Goal: Task Accomplishment & Management: Use online tool/utility

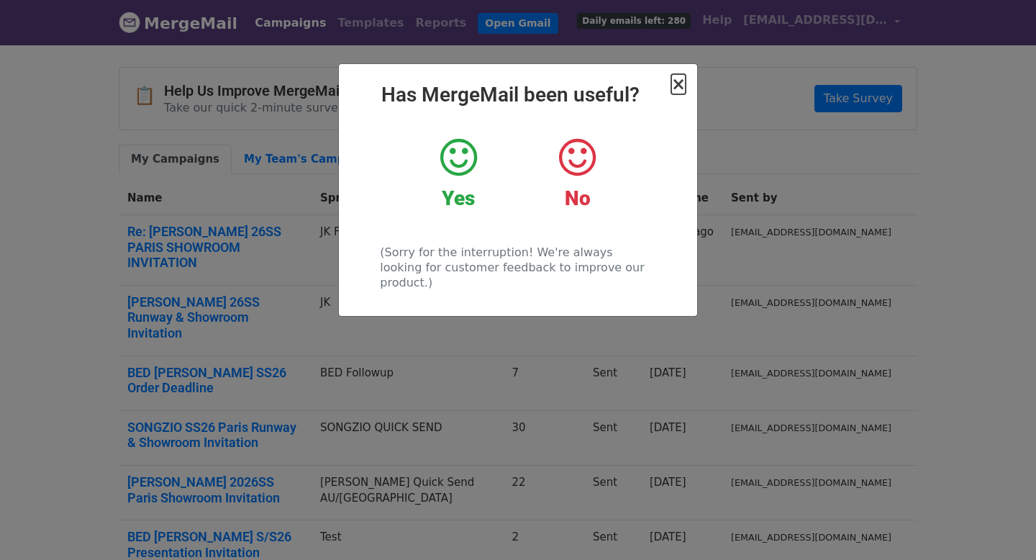
click at [676, 83] on span "×" at bounding box center [678, 84] width 14 height 20
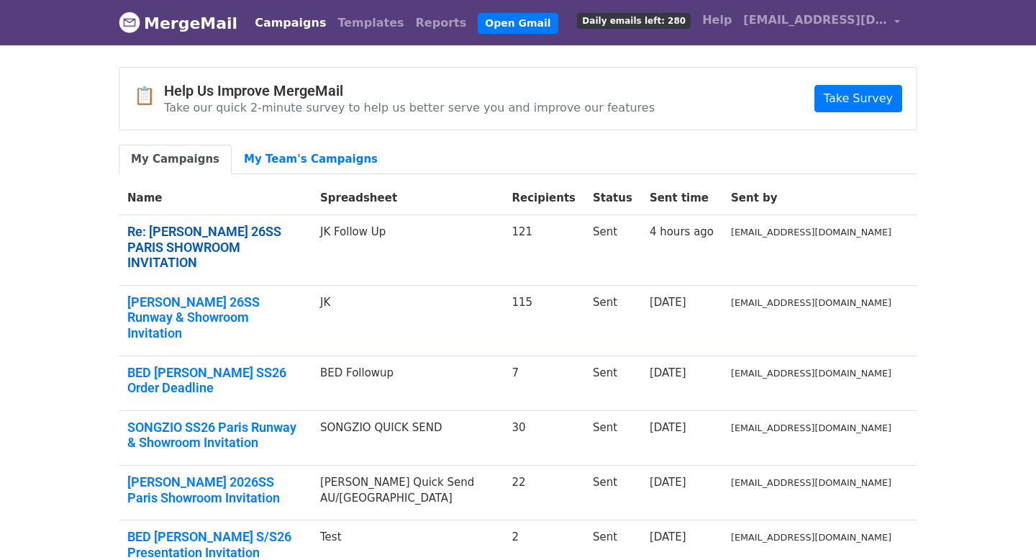
click at [259, 229] on link "Re: [PERSON_NAME] 26SS PARIS SHOWROOM INVITATION" at bounding box center [215, 247] width 176 height 47
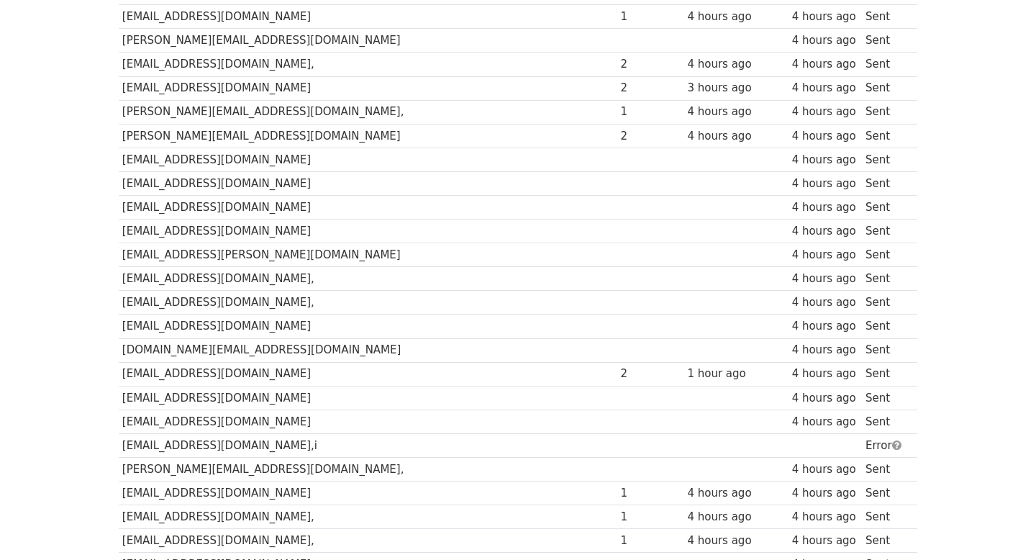
scroll to position [764, 0]
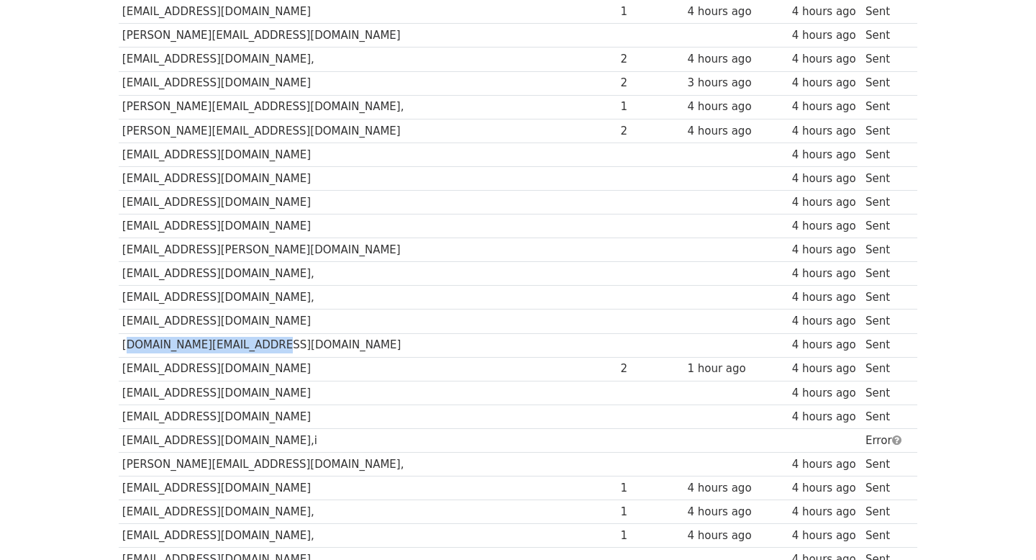
drag, startPoint x: 341, startPoint y: 340, endPoint x: 119, endPoint y: 340, distance: 222.3
click at [119, 345] on td "JAEHYUK.IM@SHINSEGAE.COM" at bounding box center [368, 345] width 498 height 24
click at [185, 351] on td "JAEHYUK.IM@SHINSEGAE.COM" at bounding box center [368, 345] width 498 height 24
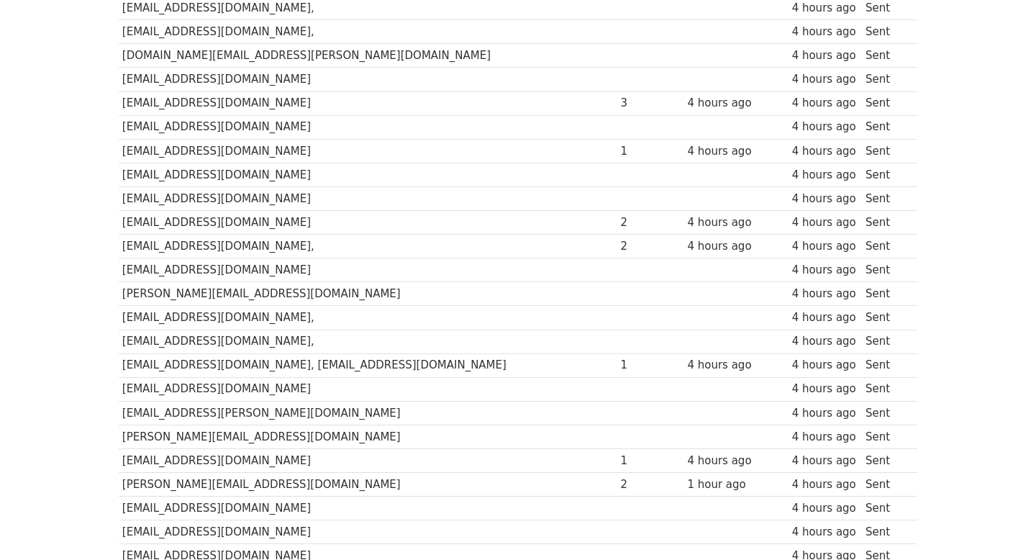
scroll to position [2526, 0]
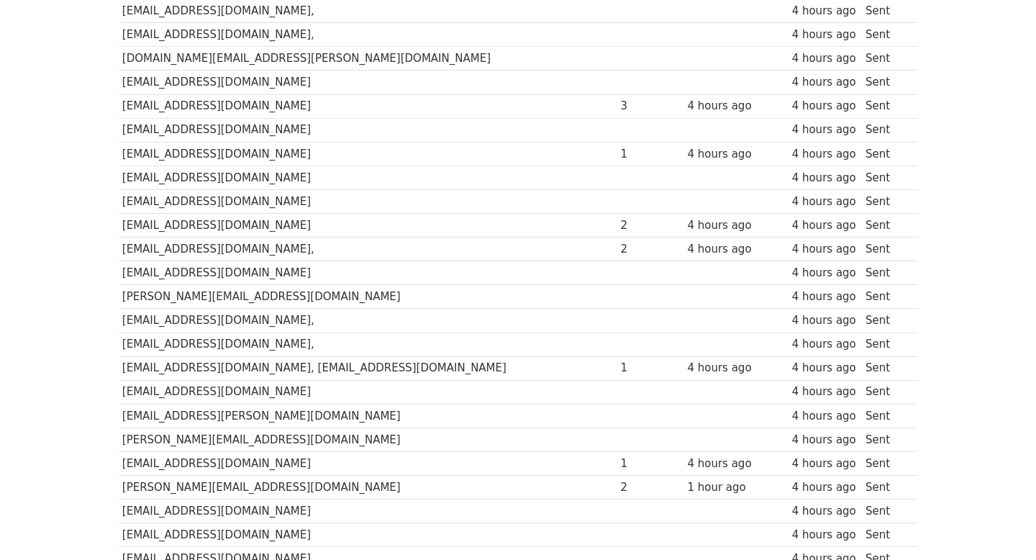
click at [191, 114] on td "junhamun5@gmail.com" at bounding box center [368, 106] width 498 height 24
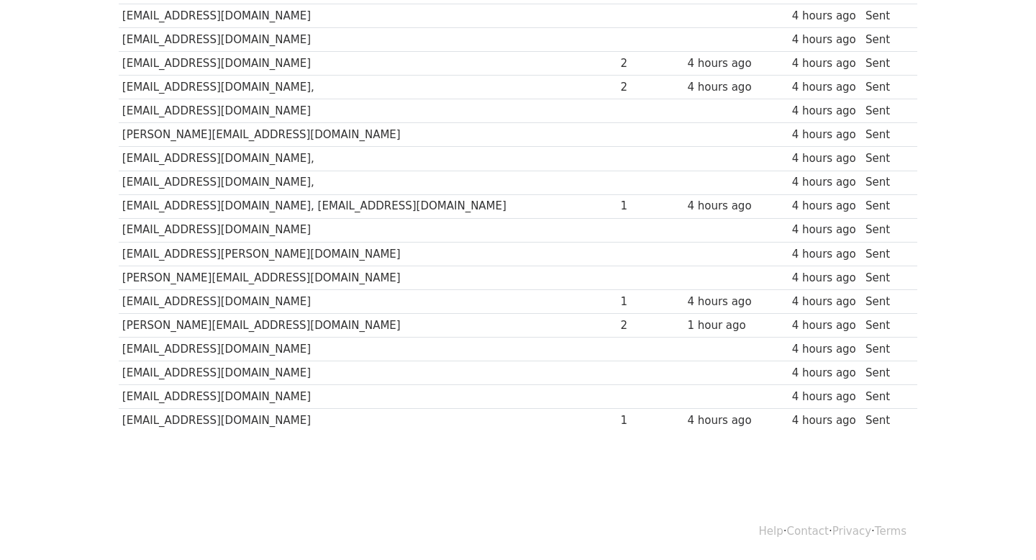
click at [209, 230] on td "mamalisa@central.co.th" at bounding box center [368, 230] width 498 height 24
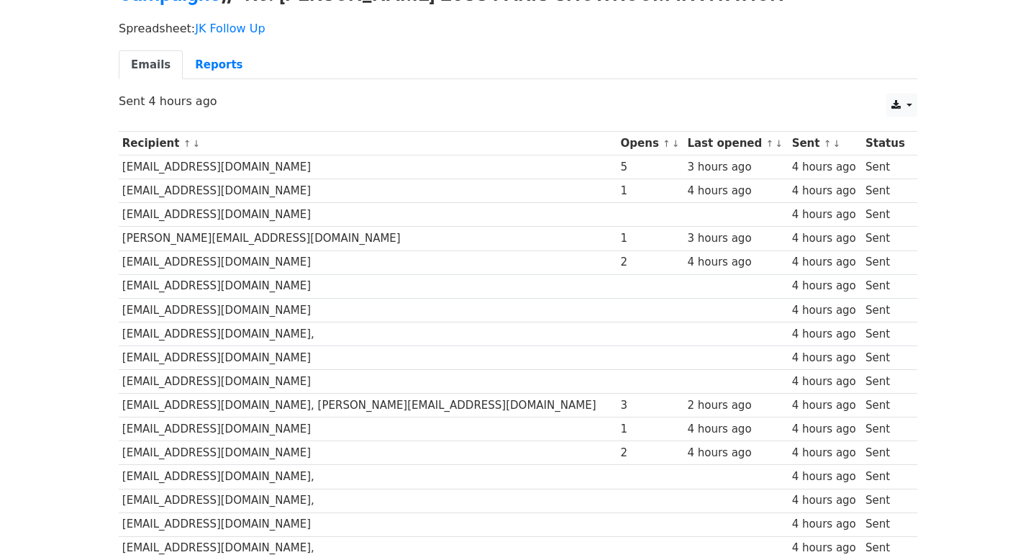
scroll to position [91, 0]
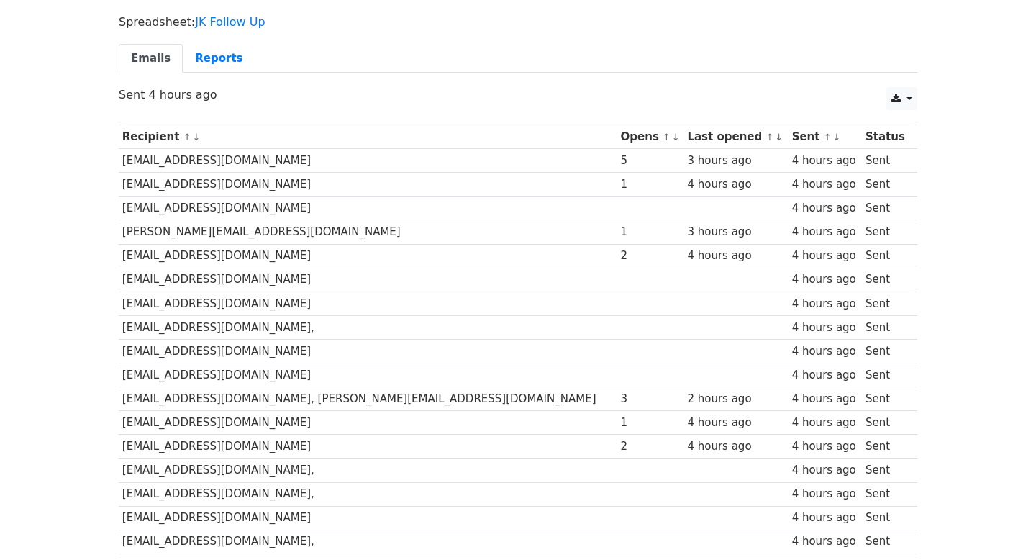
click at [293, 396] on td "buying@marais.com.au, karlton@marais.com.au" at bounding box center [368, 399] width 498 height 24
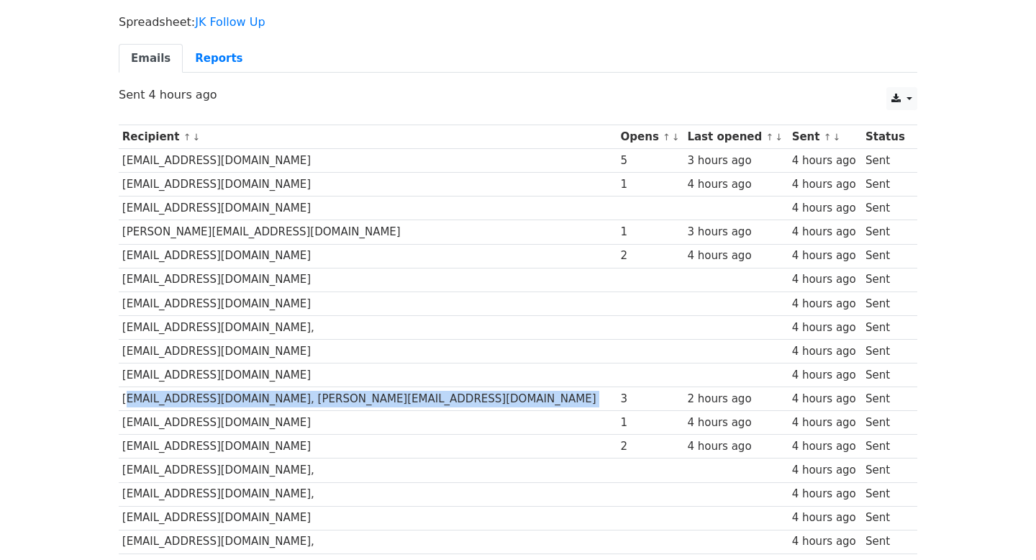
click at [293, 396] on td "buying@marais.com.au, karlton@marais.com.au" at bounding box center [368, 399] width 498 height 24
